Goal: Transaction & Acquisition: Purchase product/service

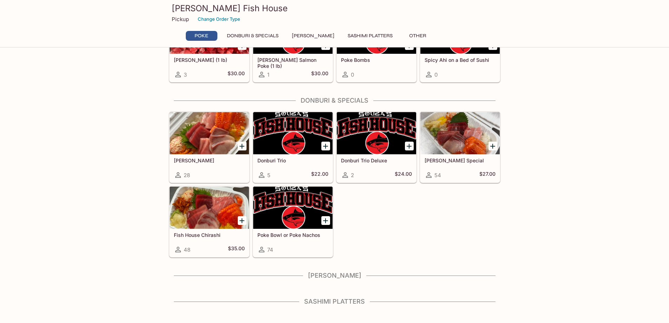
scroll to position [76, 0]
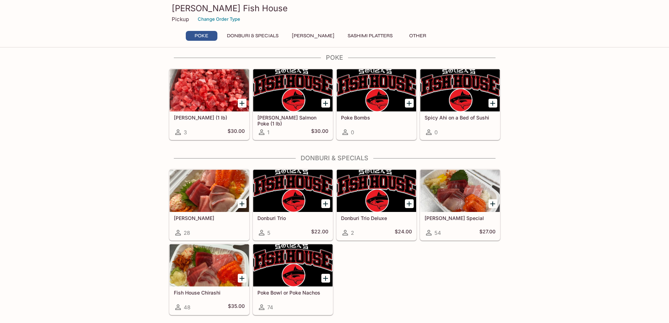
click at [275, 35] on button "Donburi & Specials" at bounding box center [252, 36] width 59 height 10
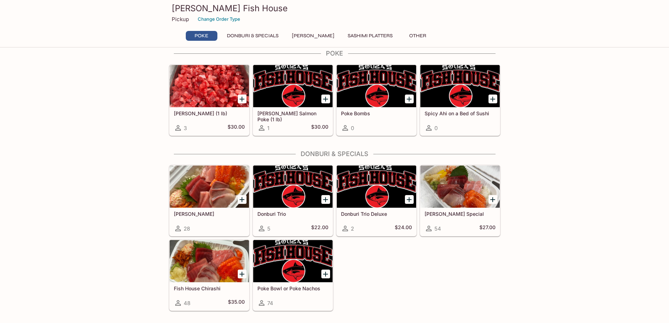
scroll to position [5, 0]
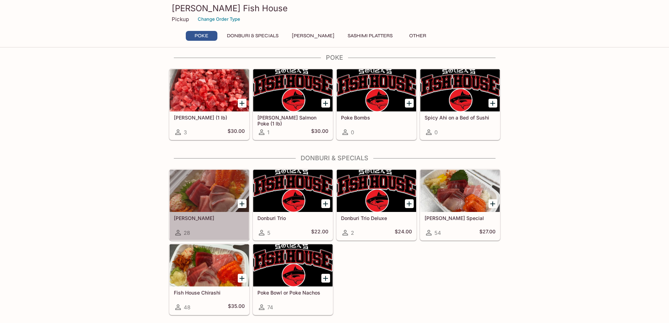
click at [198, 193] on div at bounding box center [209, 191] width 79 height 42
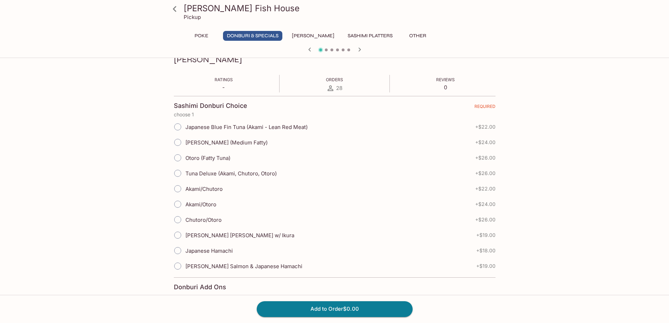
scroll to position [105, 0]
click at [219, 232] on span "[PERSON_NAME] [PERSON_NAME] w/ Ikura" at bounding box center [240, 234] width 109 height 7
click at [185, 232] on input "[PERSON_NAME] [PERSON_NAME] w/ Ikura" at bounding box center [177, 234] width 15 height 15
radio input "true"
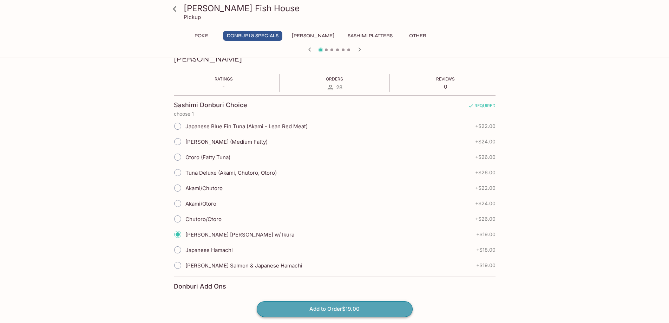
click at [352, 312] on button "Add to Order $19.00" at bounding box center [335, 308] width 156 height 15
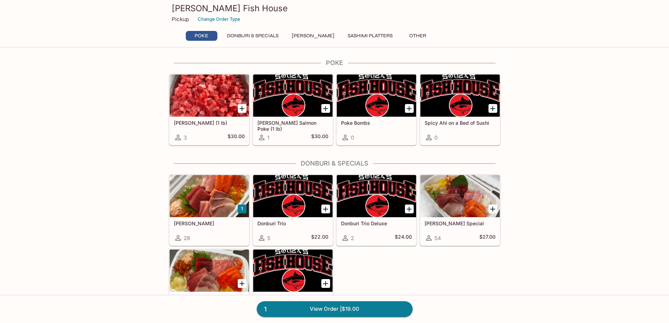
scroll to position [70, 0]
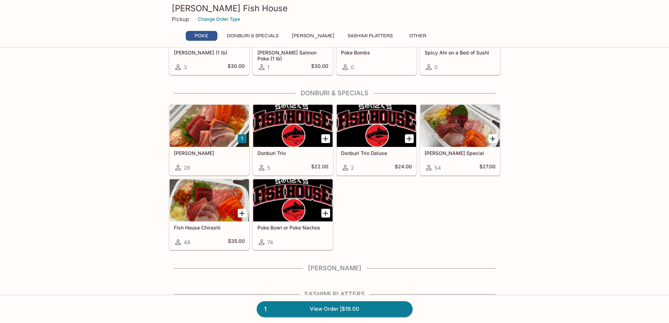
click at [299, 129] on div at bounding box center [292, 126] width 79 height 42
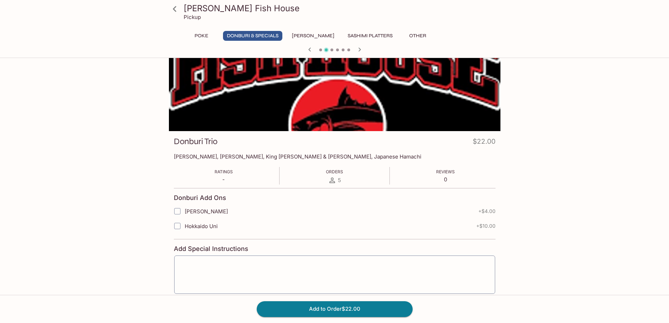
scroll to position [35, 0]
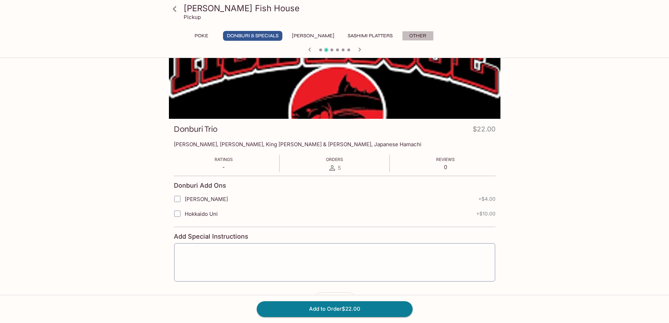
click at [411, 35] on button "Other" at bounding box center [418, 36] width 32 height 10
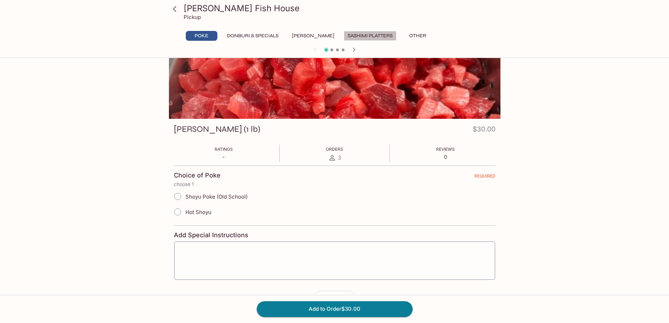
click at [366, 36] on button "Sashimi Platters" at bounding box center [370, 36] width 53 height 10
click at [353, 51] on icon "button" at bounding box center [354, 49] width 8 height 8
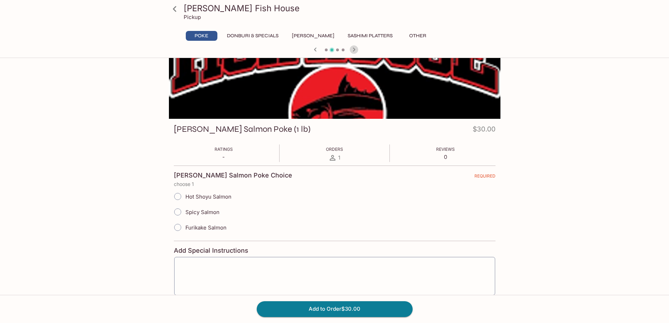
click at [353, 51] on icon "button" at bounding box center [354, 49] width 8 height 8
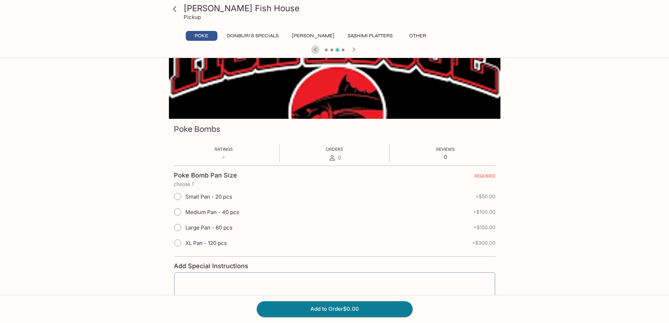
click at [317, 48] on icon "button" at bounding box center [315, 49] width 8 height 8
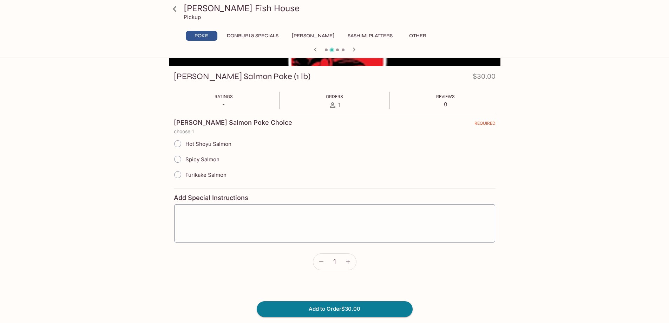
scroll to position [89, 0]
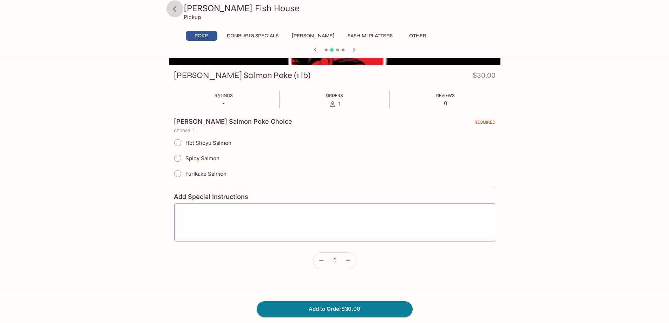
click at [171, 5] on icon at bounding box center [175, 9] width 12 height 12
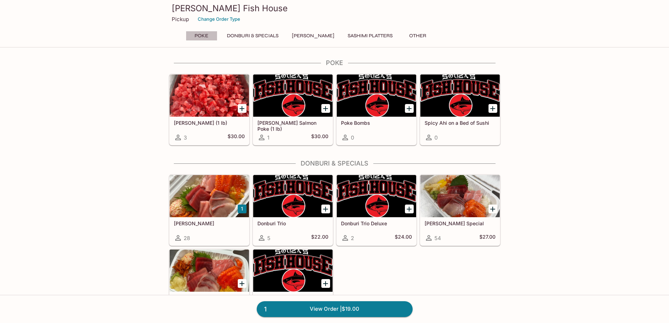
click at [211, 33] on button "Poke" at bounding box center [202, 36] width 32 height 10
click at [305, 97] on div at bounding box center [292, 95] width 79 height 42
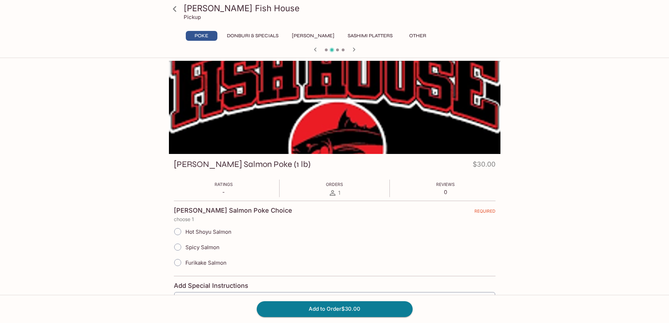
click at [176, 7] on icon at bounding box center [175, 9] width 12 height 12
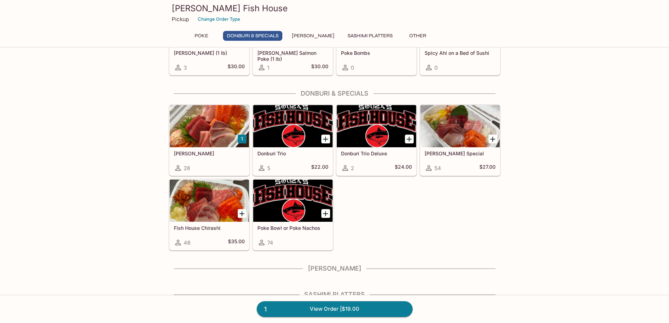
scroll to position [105, 0]
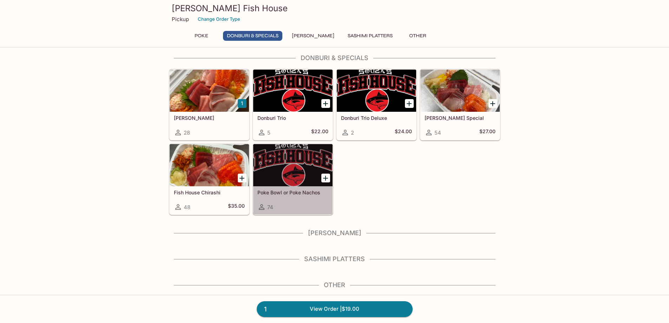
click at [309, 165] on div at bounding box center [292, 165] width 79 height 42
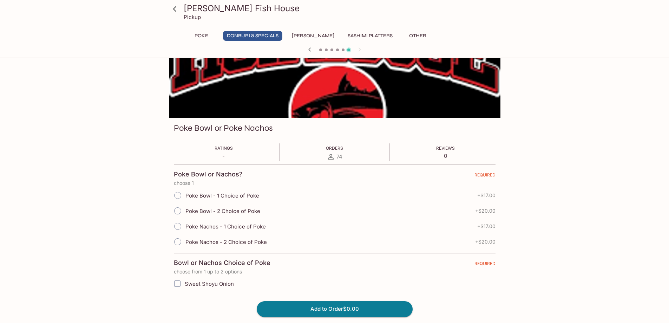
scroll to position [70, 0]
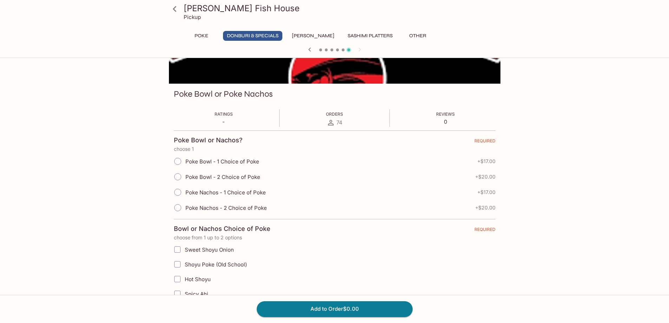
click at [224, 158] on span "Poke Bowl - 1 Choice of Poke" at bounding box center [223, 161] width 74 height 7
click at [185, 158] on input "Poke Bowl - 1 Choice of Poke" at bounding box center [177, 161] width 15 height 15
radio input "true"
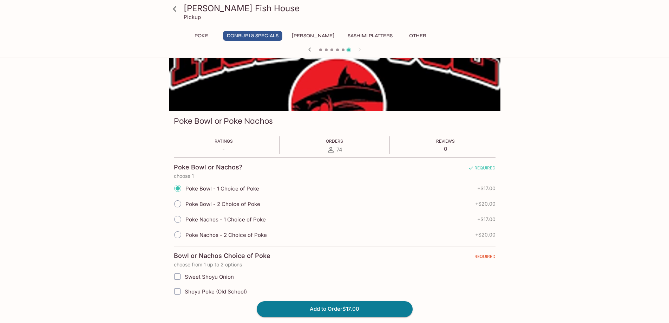
scroll to position [43, 0]
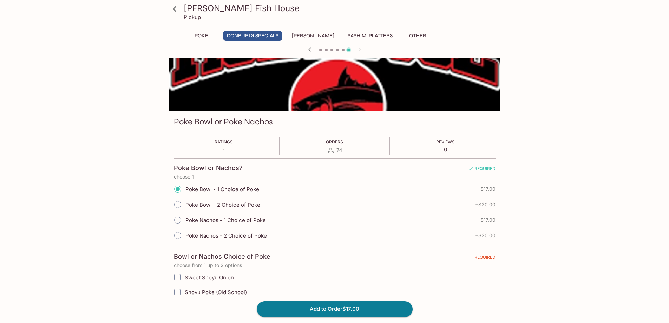
click at [202, 203] on span "Poke Bowl - 2 Choice of Poke" at bounding box center [223, 204] width 75 height 7
click at [185, 203] on input "Poke Bowl - 2 Choice of Poke" at bounding box center [177, 204] width 15 height 15
radio input "true"
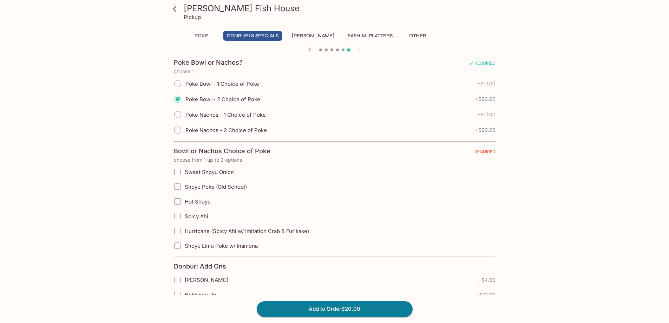
click at [179, 9] on icon at bounding box center [175, 9] width 12 height 12
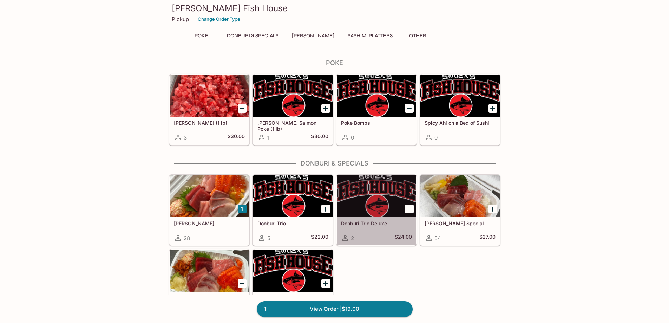
click at [375, 192] on div at bounding box center [376, 196] width 79 height 42
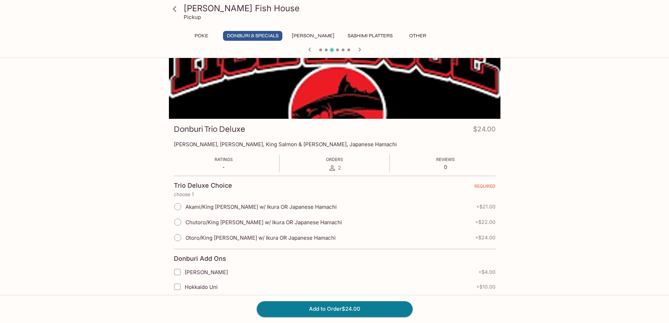
scroll to position [70, 0]
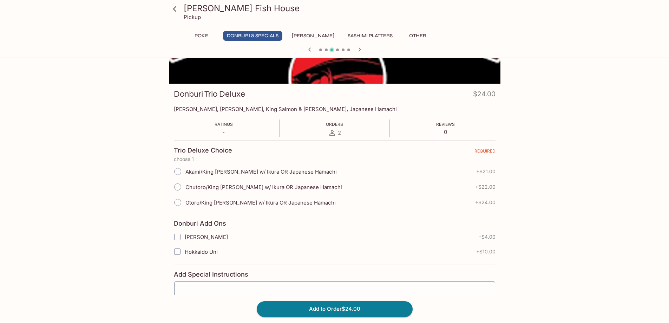
click at [244, 202] on span "Otoro/King [PERSON_NAME] w/ Ikura OR Japanese Hamachi" at bounding box center [261, 202] width 150 height 7
click at [185, 202] on input "Otoro/King [PERSON_NAME] w/ Ikura OR Japanese Hamachi" at bounding box center [177, 202] width 15 height 15
radio input "true"
click at [539, 188] on div "[PERSON_NAME] Fish House Pickup Poke Donburi & Specials Sushi Cakes Sashimi Pla…" at bounding box center [335, 188] width 450 height 395
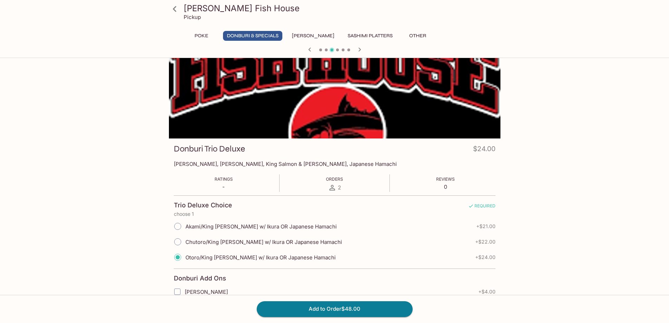
scroll to position [0, 0]
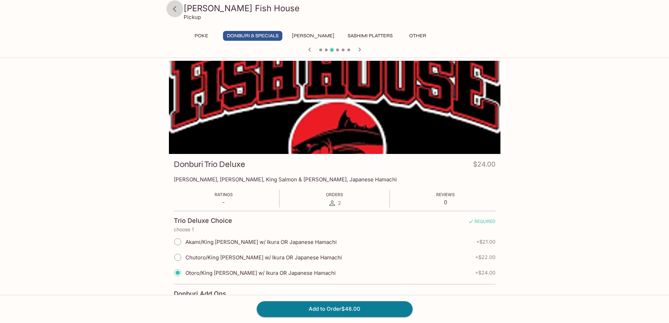
click at [175, 10] on icon at bounding box center [175, 9] width 4 height 6
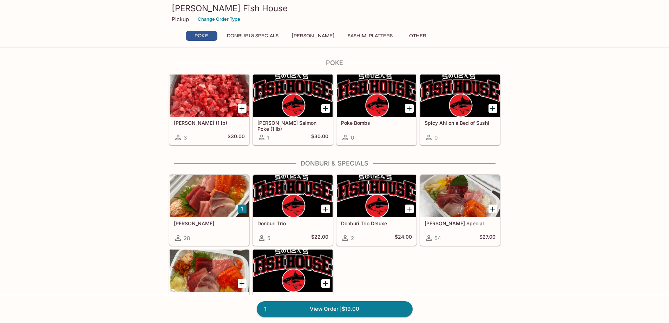
scroll to position [111, 0]
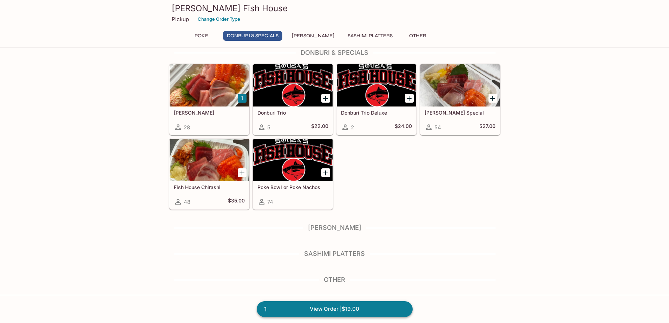
click at [368, 310] on link "1 View Order | $19.00" at bounding box center [335, 308] width 156 height 15
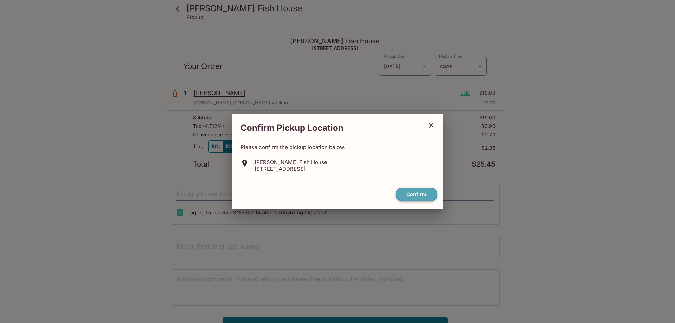
click at [421, 191] on button "Confirm" at bounding box center [416, 195] width 42 height 14
